Goal: Find specific fact

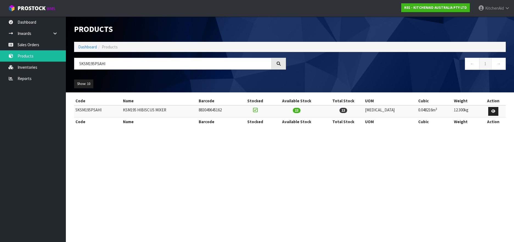
click at [88, 62] on input "5KSM195PSAHI" at bounding box center [173, 64] width 198 height 12
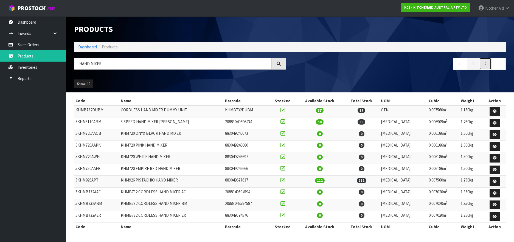
click at [484, 63] on link "2" at bounding box center [485, 64] width 12 height 12
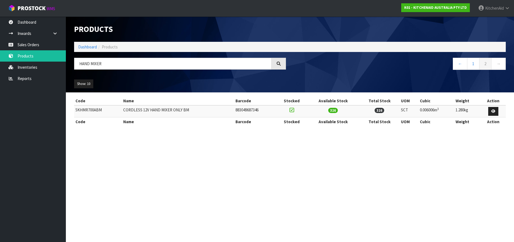
click at [87, 111] on td "5KHMR700ABM" at bounding box center [98, 111] width 48 height 12
copy td "5KHMR700ABM"
click at [83, 65] on input "HAND MIXER" at bounding box center [173, 64] width 198 height 12
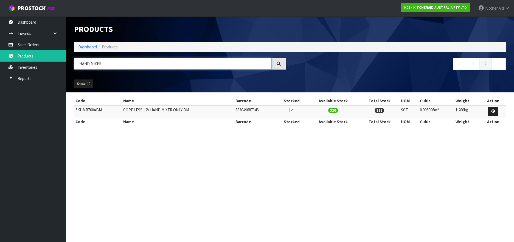
click at [83, 65] on input "HAND MIXER" at bounding box center [173, 64] width 198 height 12
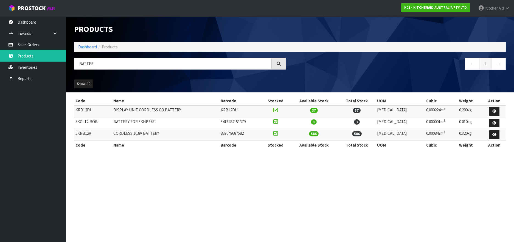
click at [85, 133] on td "5KRB12A" at bounding box center [93, 135] width 38 height 12
copy td "5KRB12A"
click at [84, 66] on input "BATTER" at bounding box center [173, 64] width 198 height 12
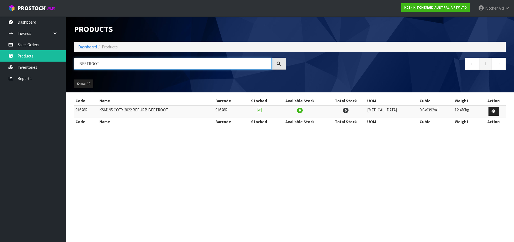
drag, startPoint x: 104, startPoint y: 64, endPoint x: 80, endPoint y: 64, distance: 24.4
click at [80, 64] on input "BEETROOT" at bounding box center [173, 64] width 198 height 12
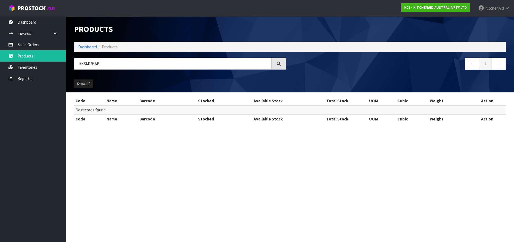
click at [281, 63] on div at bounding box center [279, 64] width 14 height 12
click at [119, 63] on input "5KSM195AB" at bounding box center [173, 64] width 198 height 12
click at [82, 63] on input "5KSM195A" at bounding box center [173, 64] width 198 height 12
click at [94, 64] on input "KSM195A" at bounding box center [173, 64] width 198 height 12
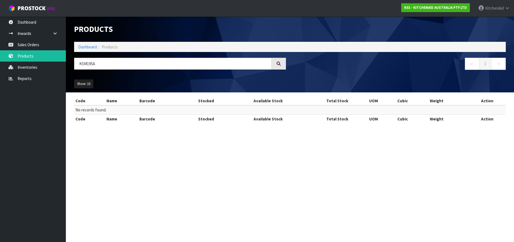
click at [284, 64] on div at bounding box center [279, 64] width 14 height 12
drag, startPoint x: 105, startPoint y: 63, endPoint x: 76, endPoint y: 64, distance: 28.8
click at [76, 64] on input "KSM195A" at bounding box center [173, 64] width 198 height 12
click at [82, 66] on input "KSM195A" at bounding box center [173, 64] width 198 height 12
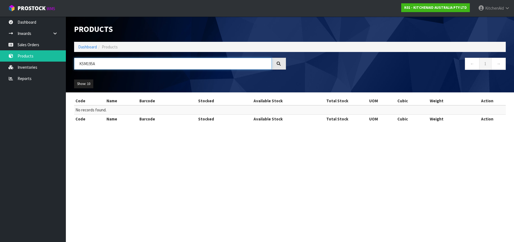
paste input "5KSM195PSABE"
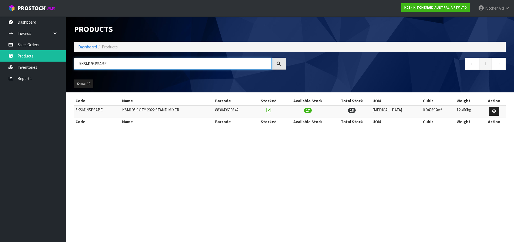
type input "5KSM195PSABE"
click at [90, 109] on td "5KSM195PSABE" at bounding box center [97, 111] width 47 height 12
copy td "5KSM195PSABE"
